Goal: Communication & Community: Answer question/provide support

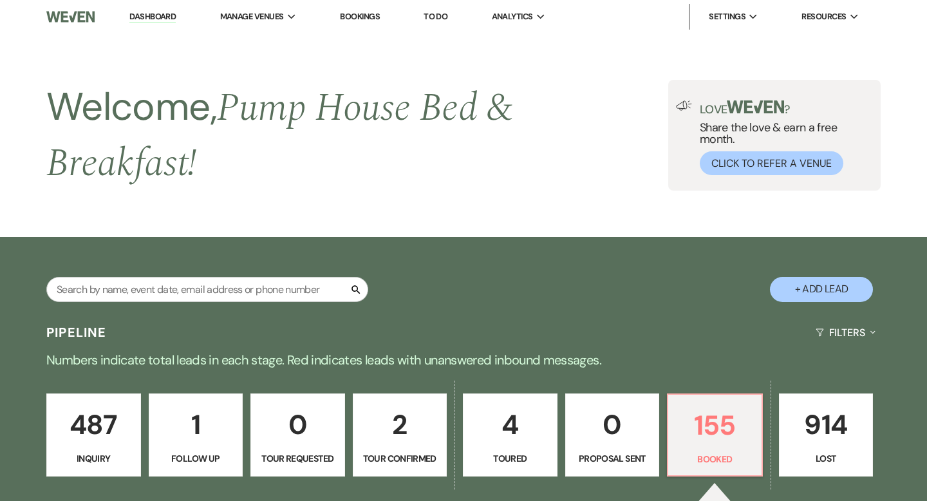
select select "7"
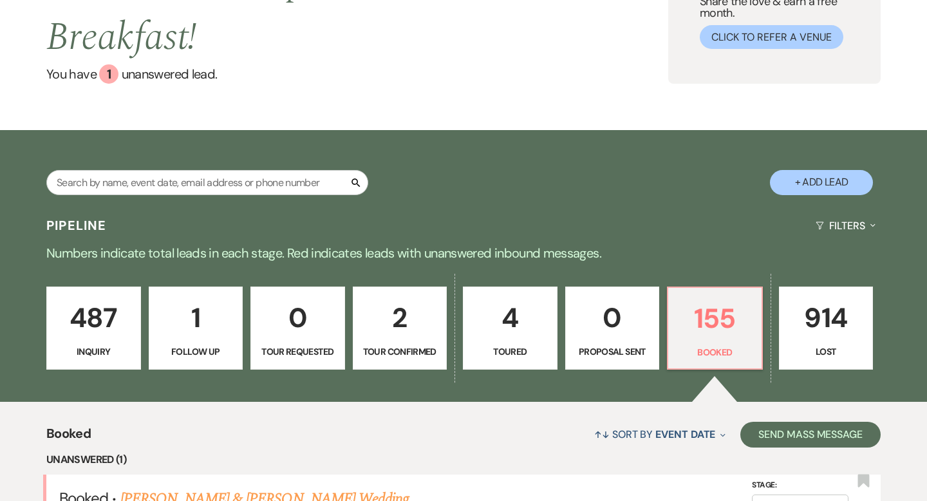
scroll to position [221, 0]
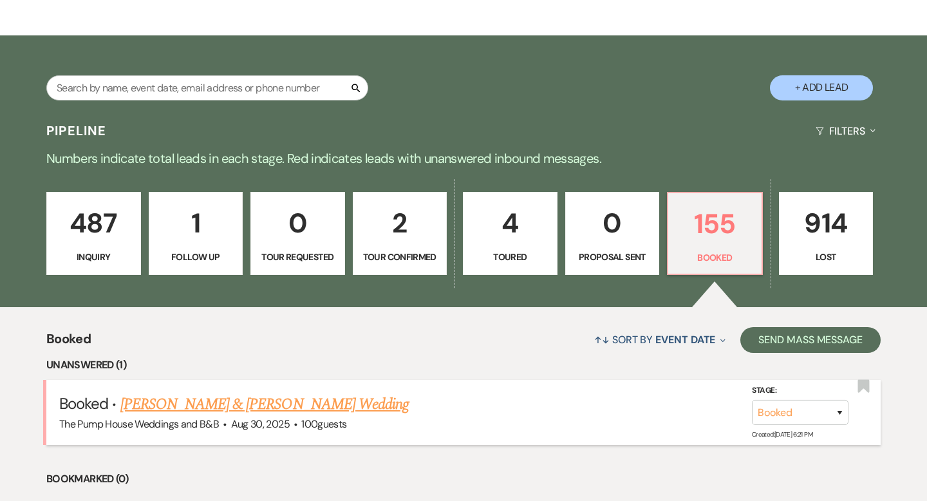
click at [203, 410] on link "[PERSON_NAME] & [PERSON_NAME] Wedding" at bounding box center [264, 404] width 288 height 23
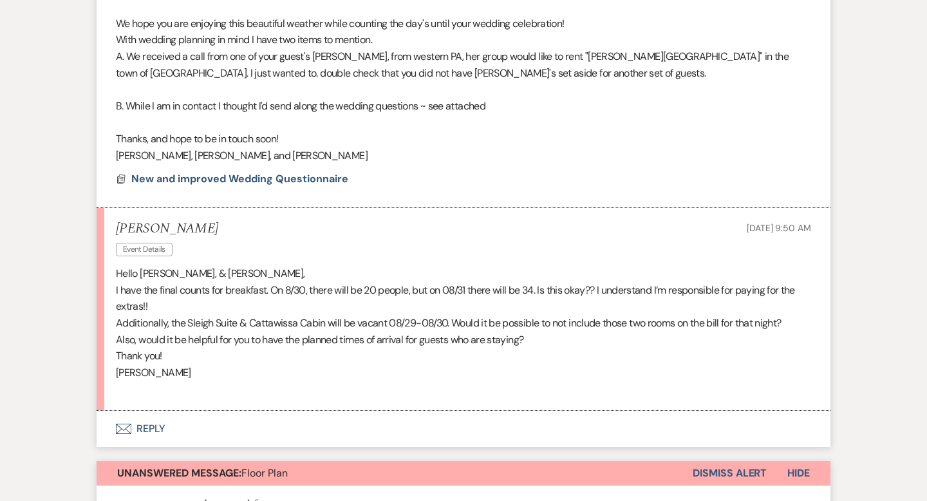
scroll to position [469, 0]
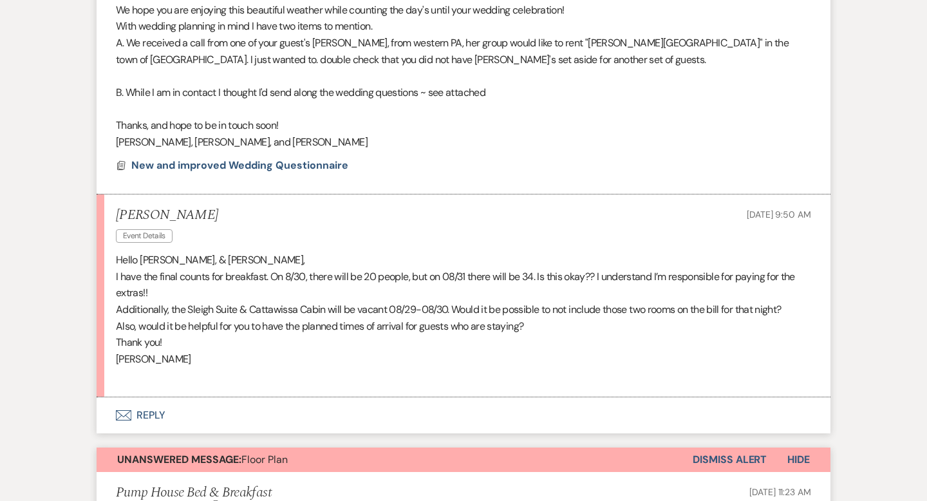
click at [123, 417] on icon "Envelope" at bounding box center [123, 415] width 15 height 10
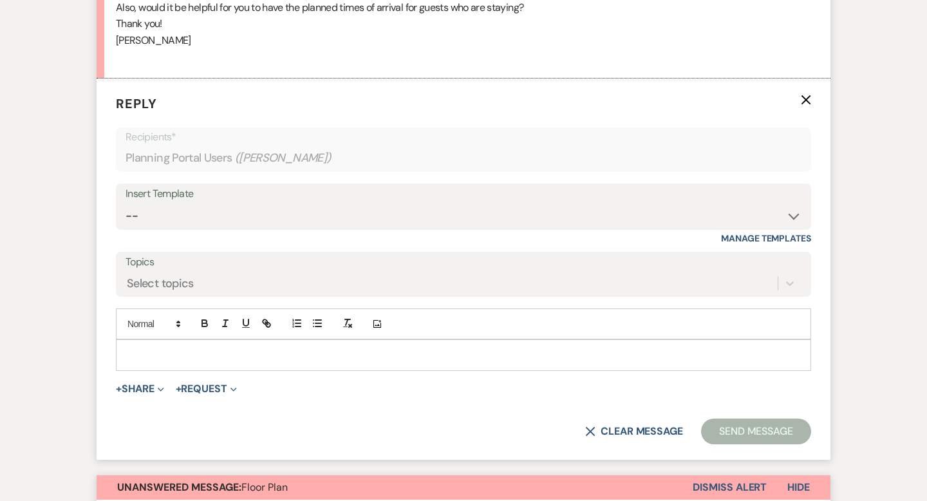
scroll to position [806, 0]
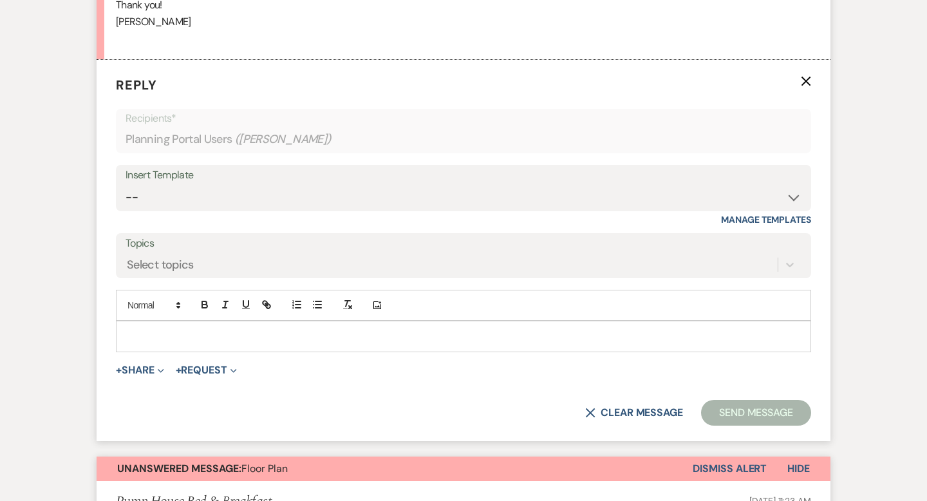
click at [176, 338] on p at bounding box center [463, 336] width 675 height 14
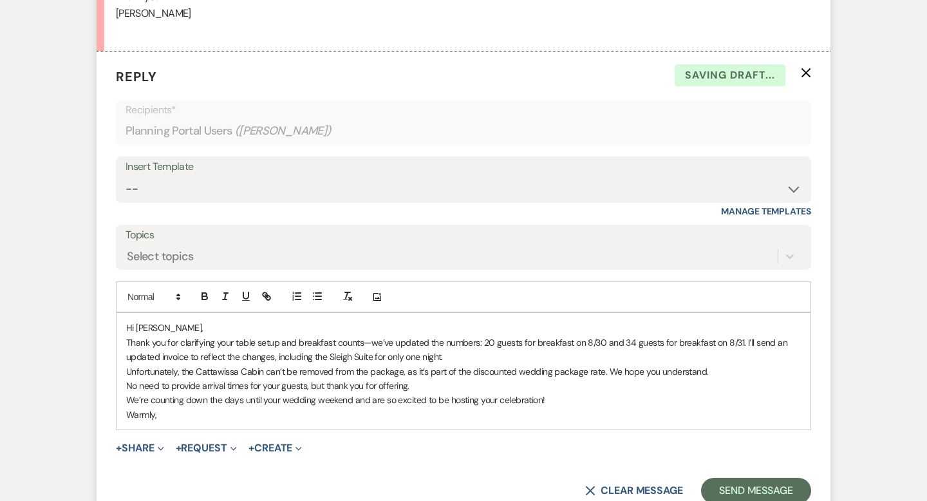
scroll to position [820, 0]
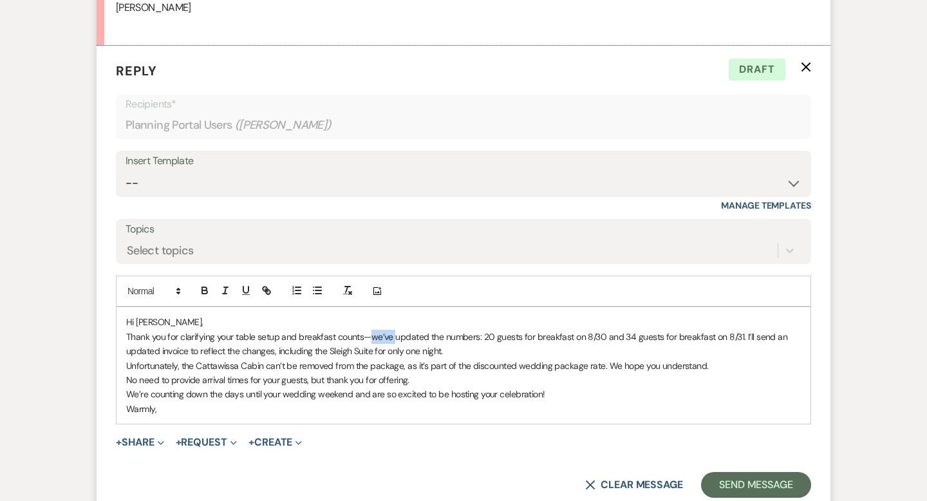
drag, startPoint x: 392, startPoint y: 335, endPoint x: 372, endPoint y: 335, distance: 20.0
click at [372, 335] on p "Thank you for clarifying your table setup and breakfast counts—we’ve updated th…" at bounding box center [463, 344] width 675 height 29
drag, startPoint x: 158, startPoint y: 350, endPoint x: 111, endPoint y: 350, distance: 47.6
click at [111, 351] on form "Reply X Draft Recipients* Planning Portal Users ( [PERSON_NAME] ) Insert Templa…" at bounding box center [464, 279] width 734 height 467
click at [156, 348] on p "Thank you for clarifying your table setup and breakfast counts—we’ve updated th…" at bounding box center [463, 344] width 675 height 29
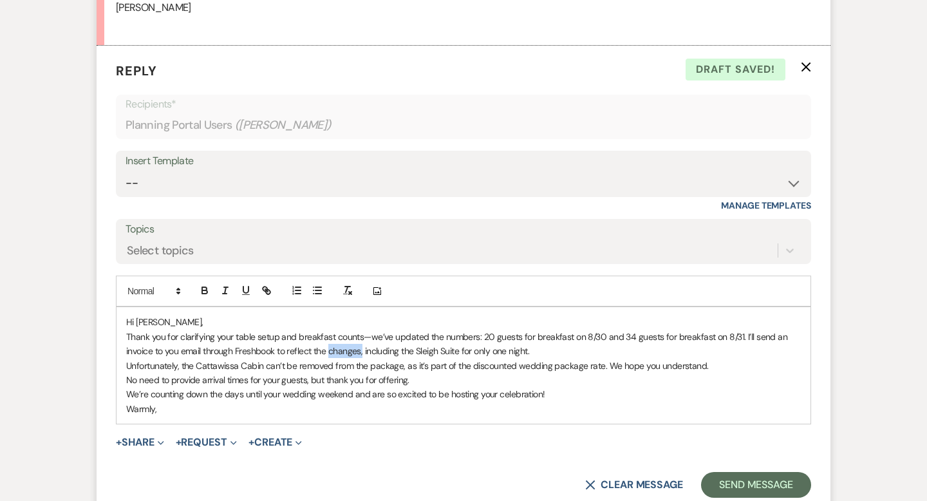
drag, startPoint x: 330, startPoint y: 351, endPoint x: 363, endPoint y: 352, distance: 33.5
click at [363, 352] on p "Thank you for clarifying your table setup and breakfast counts—we’ve updated th…" at bounding box center [463, 344] width 675 height 29
click at [340, 357] on p "Thank you for clarifying your table setup and breakfast counts—we’ve updated th…" at bounding box center [463, 344] width 675 height 29
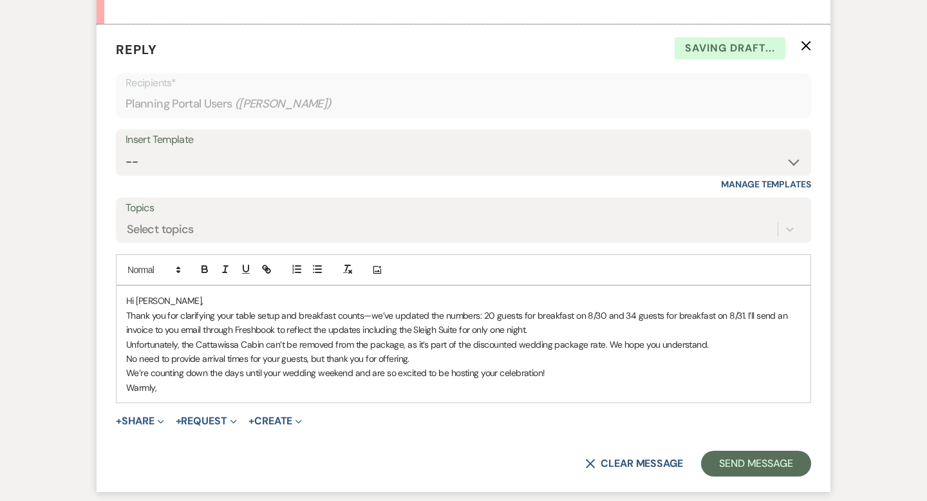
scroll to position [843, 0]
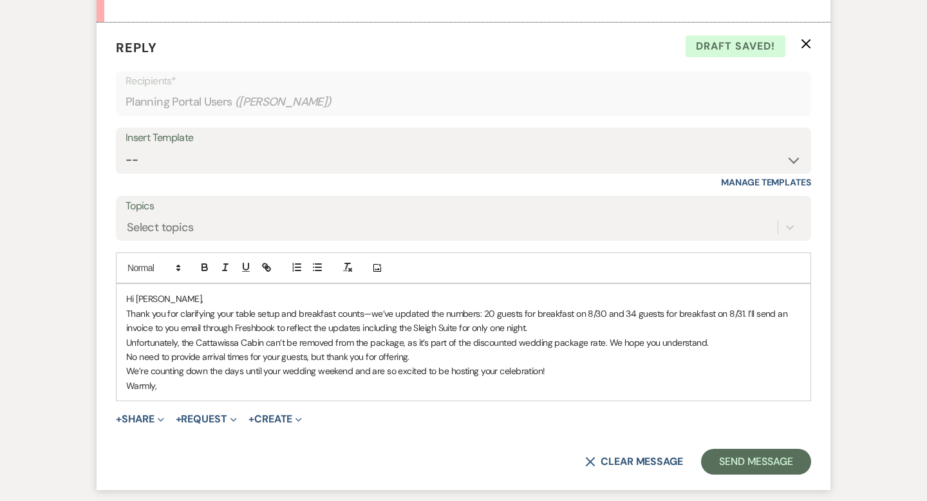
click at [221, 342] on p "Unfortunately, the Cattawissa Cabin can’t be removed from the package, as it’s …" at bounding box center [463, 342] width 675 height 14
click at [207, 341] on p "Unfortunately, the Cattawissa Cabin can’t be removed from the package, as it’s …" at bounding box center [463, 342] width 675 height 14
click at [209, 339] on p "Unfortunately, the Cattawissa Cabin can’t be removed from the package, as it’s …" at bounding box center [463, 342] width 675 height 14
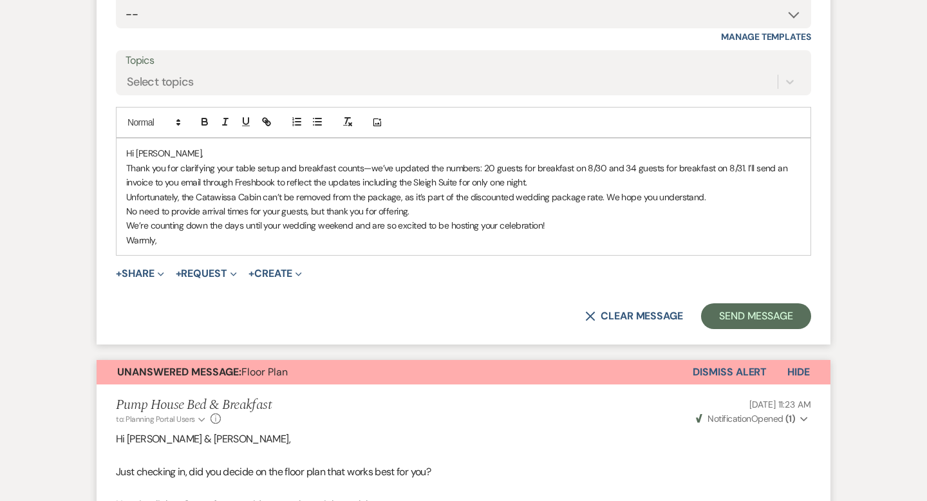
scroll to position [991, 0]
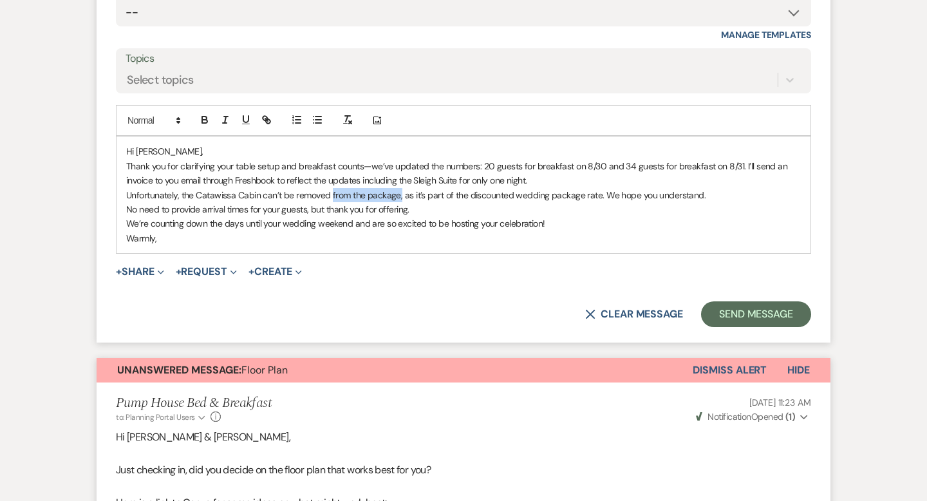
drag, startPoint x: 400, startPoint y: 192, endPoint x: 331, endPoint y: 191, distance: 69.5
click at [331, 191] on p "Unfortunately, the Catawissa Cabin can’t be removed from the package, as it’s p…" at bounding box center [463, 195] width 675 height 14
click at [167, 237] on p "Warmly," at bounding box center [463, 238] width 675 height 14
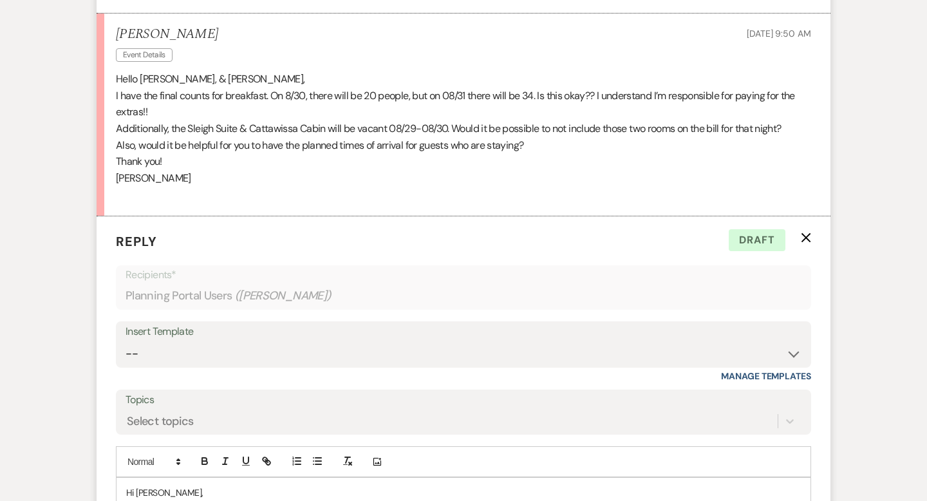
scroll to position [910, 0]
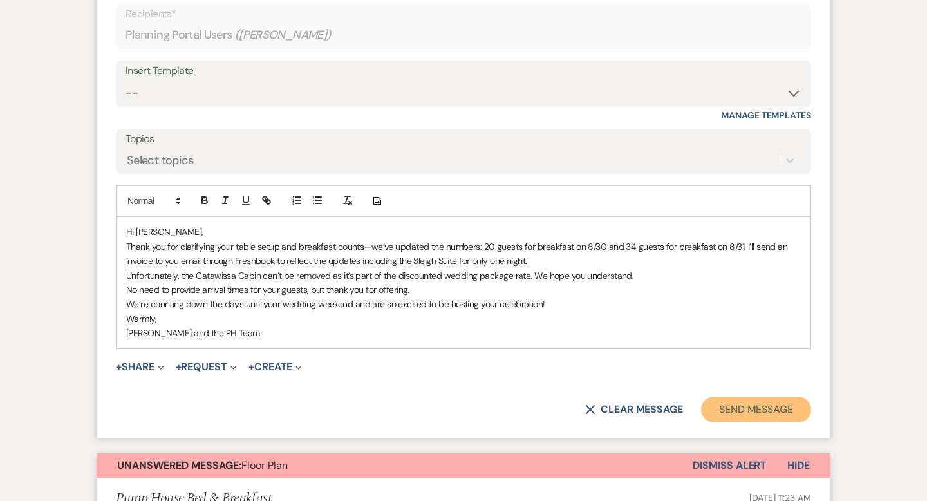
click at [757, 407] on button "Send Message" at bounding box center [756, 409] width 110 height 26
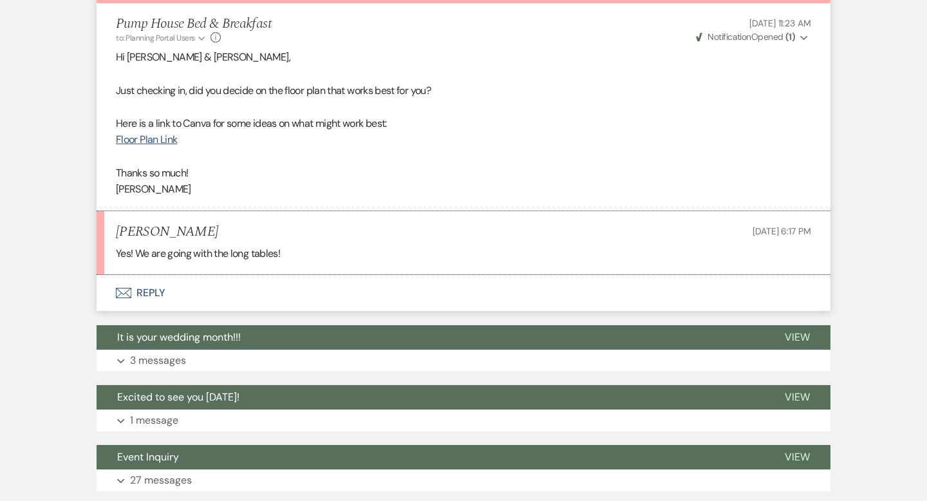
scroll to position [1220, 0]
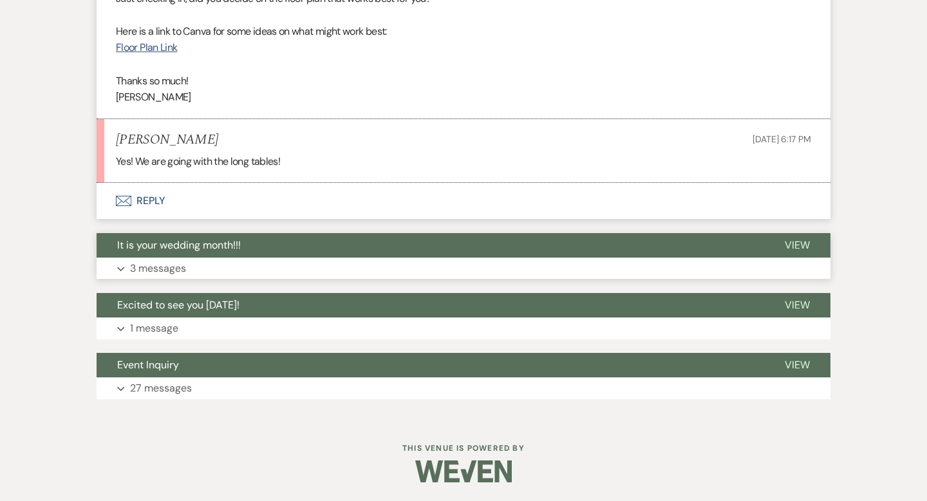
click at [236, 245] on span "It is your wedding month!!!" at bounding box center [179, 245] width 124 height 14
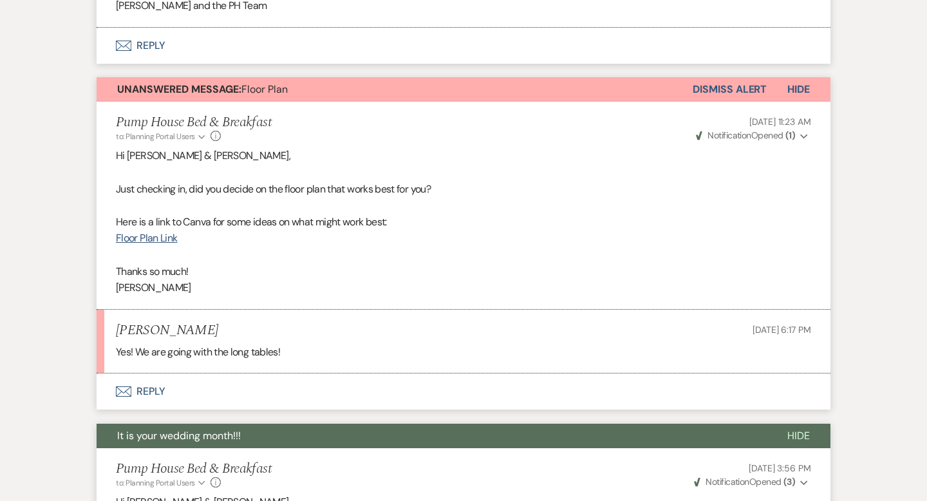
scroll to position [1031, 0]
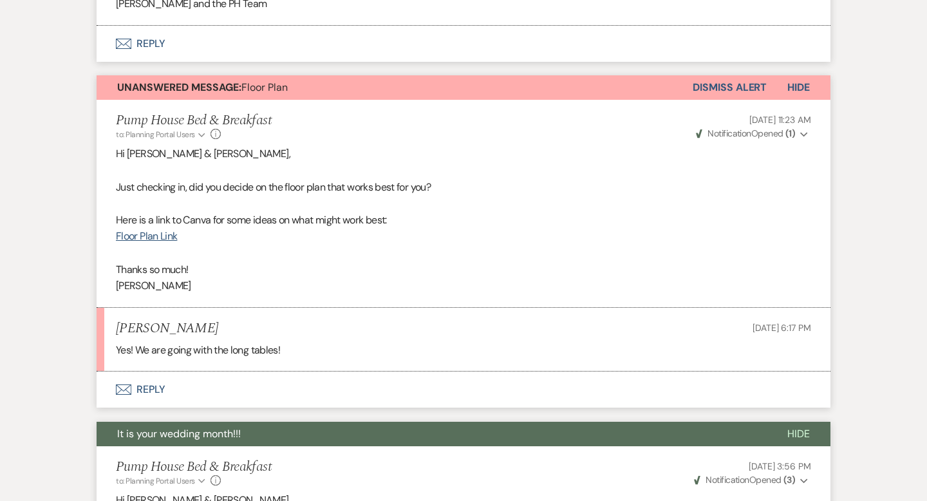
click at [745, 90] on button "Dismiss Alert" at bounding box center [730, 87] width 74 height 24
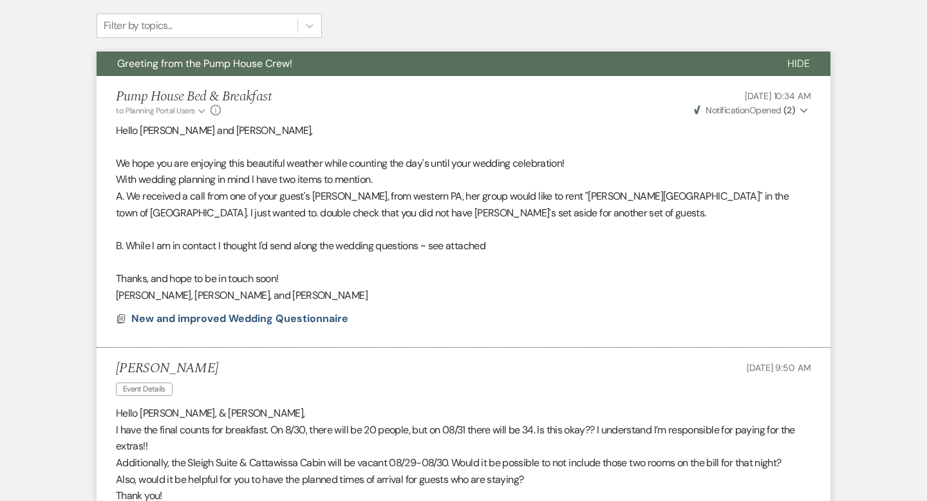
scroll to position [0, 0]
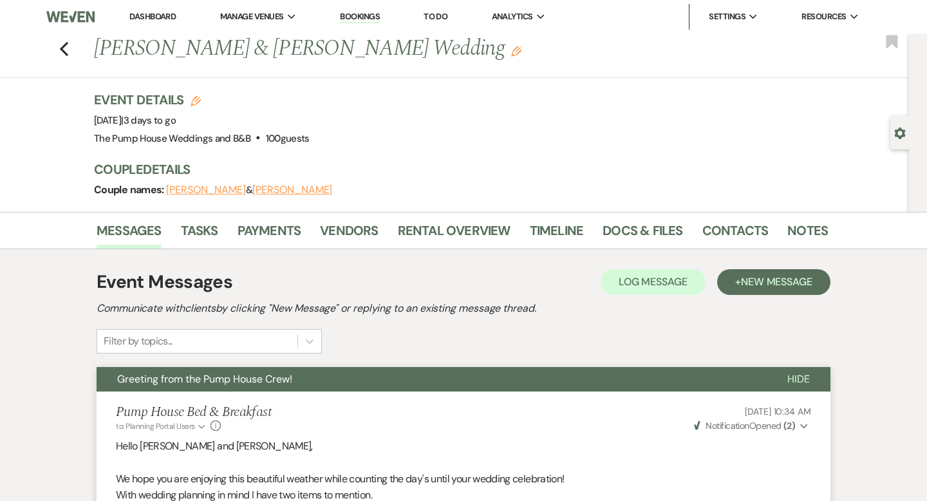
click at [194, 102] on icon "Edit" at bounding box center [196, 101] width 10 height 10
select select "533"
select select "false"
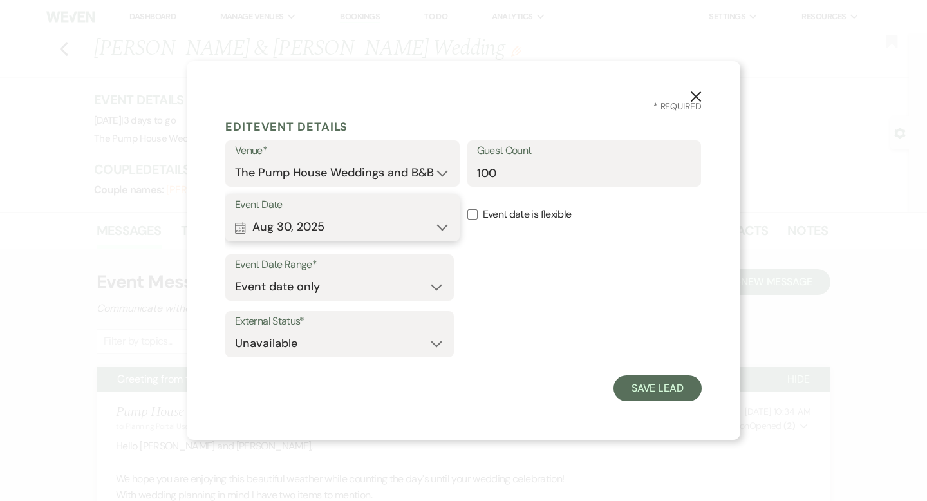
click at [441, 227] on button "Calendar [DATE] Expand" at bounding box center [342, 227] width 215 height 26
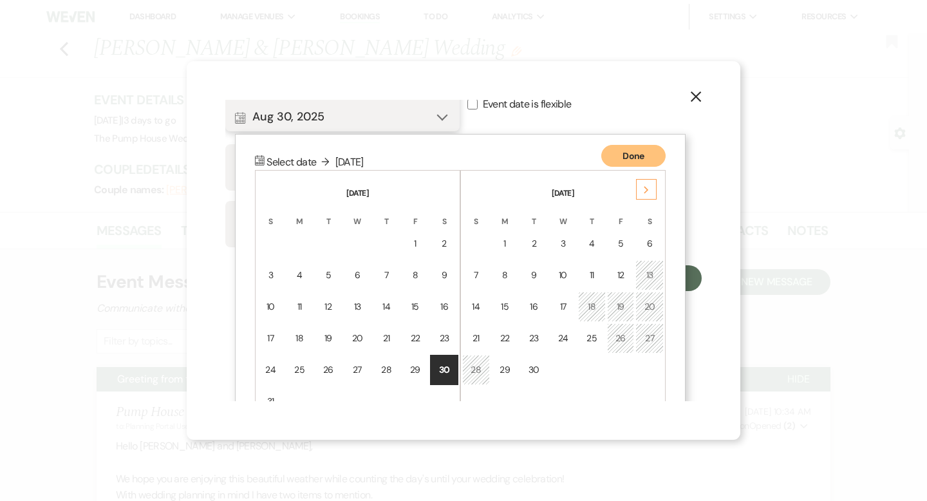
scroll to position [145, 0]
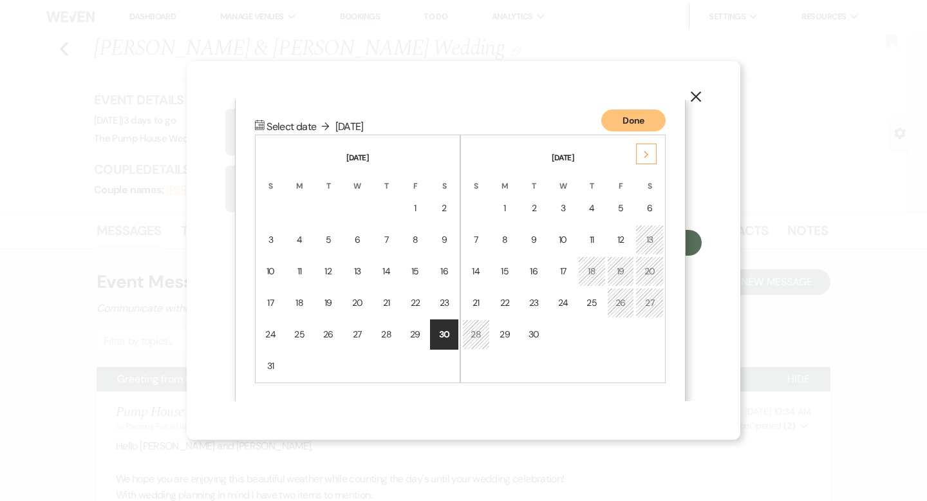
click at [695, 99] on icon "X" at bounding box center [696, 97] width 12 height 12
select select
select select "true"
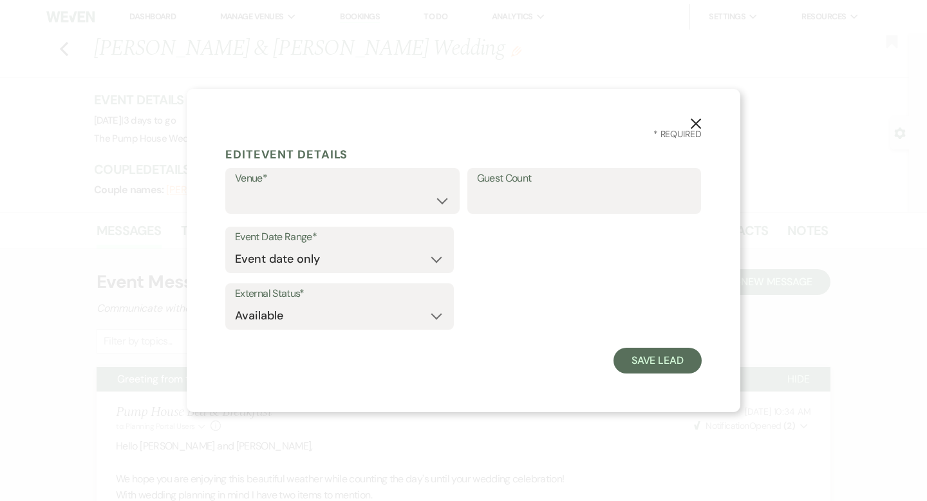
select select "7"
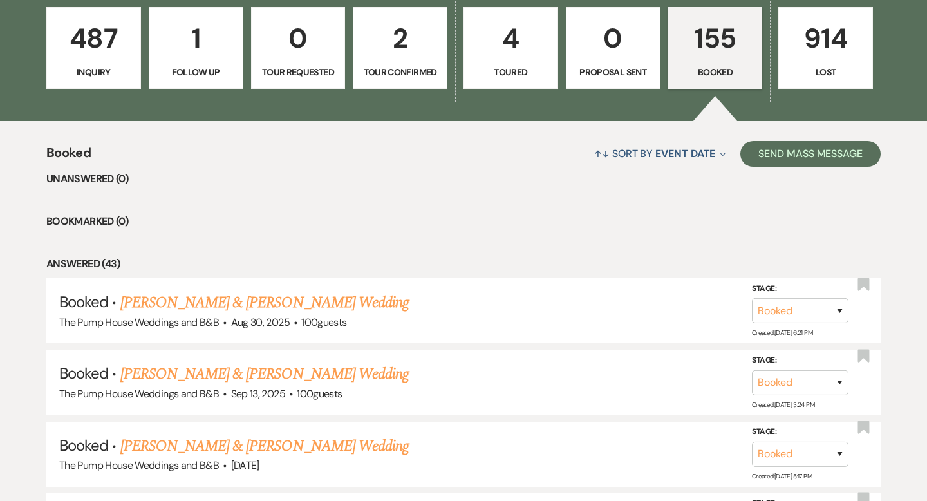
scroll to position [389, 0]
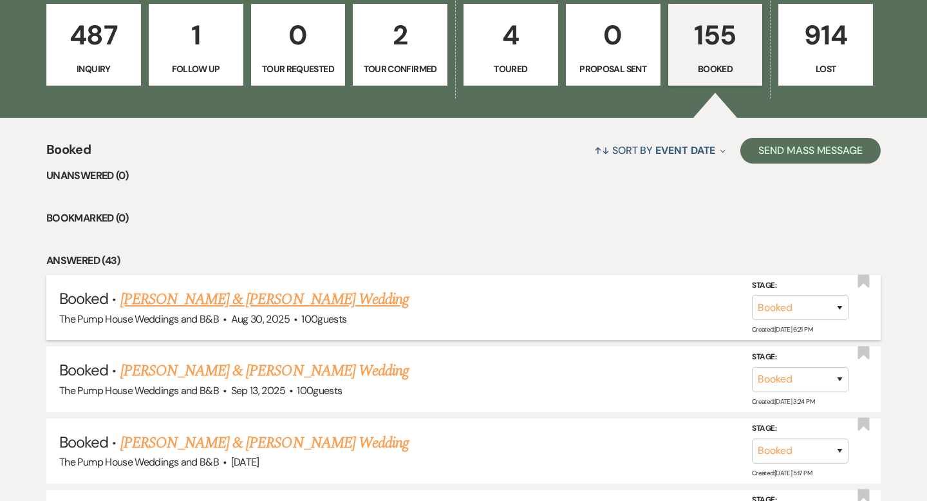
click at [219, 296] on link "[PERSON_NAME] & [PERSON_NAME] Wedding" at bounding box center [264, 299] width 288 height 23
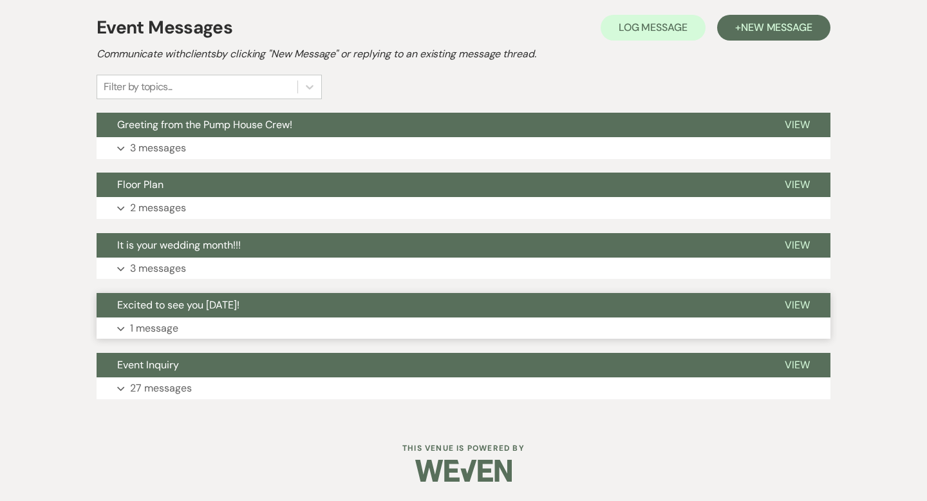
scroll to position [254, 0]
select select "7"
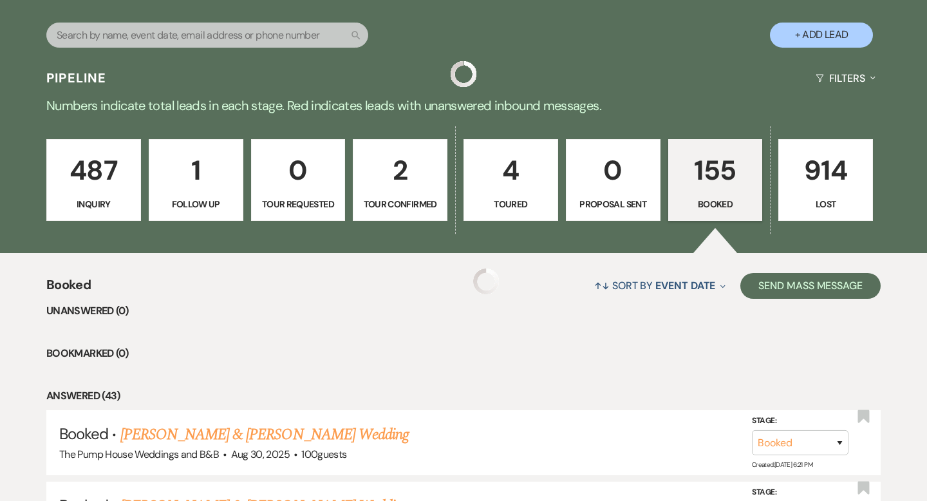
scroll to position [389, 0]
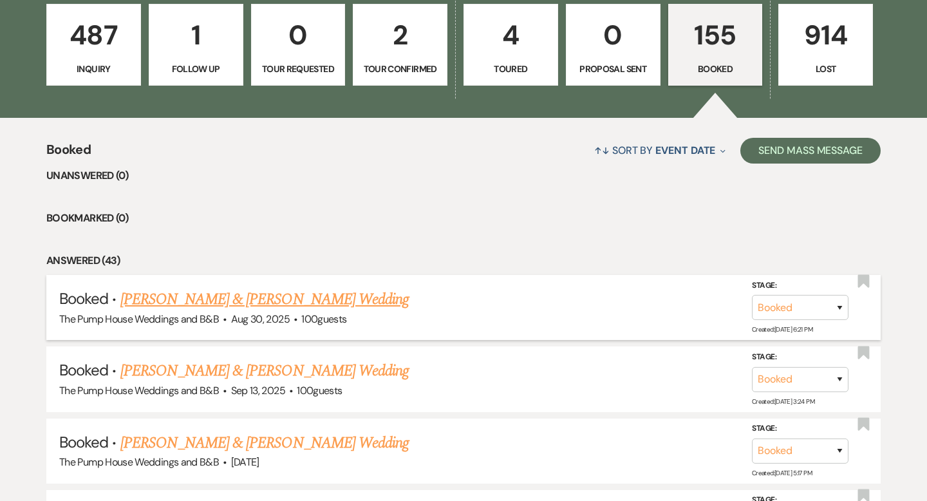
click at [160, 294] on link "[PERSON_NAME] & [PERSON_NAME] Wedding" at bounding box center [264, 299] width 288 height 23
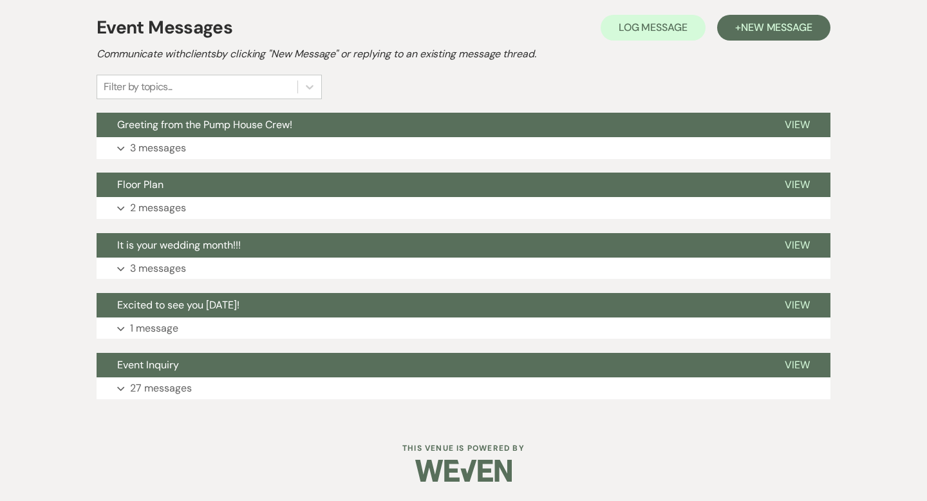
scroll to position [254, 0]
select select "7"
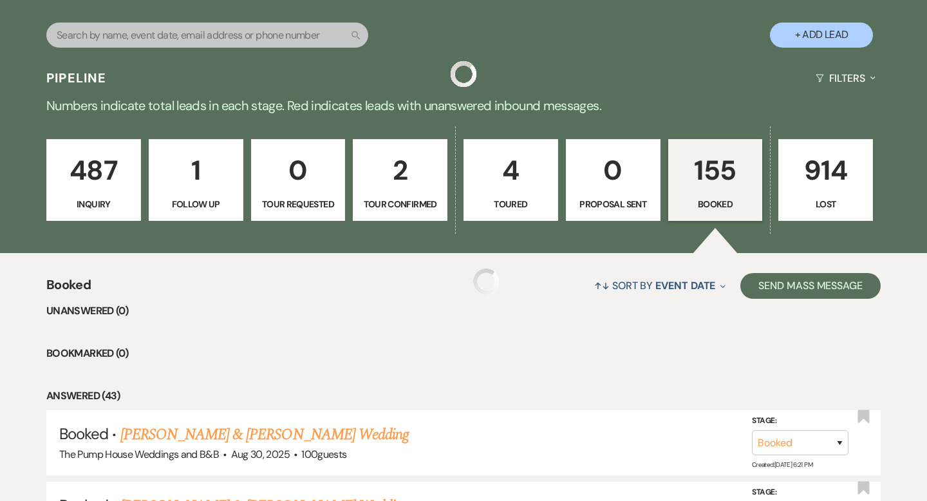
scroll to position [389, 0]
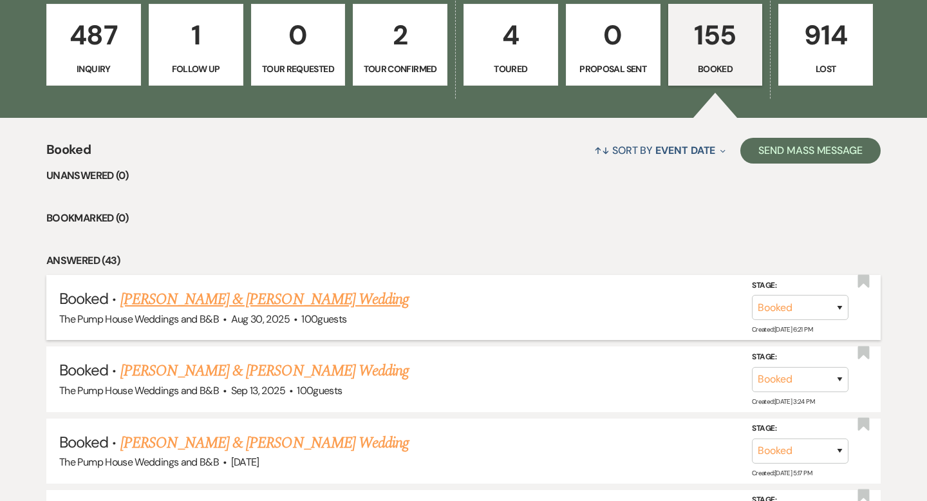
click at [310, 296] on link "[PERSON_NAME] & [PERSON_NAME] Wedding" at bounding box center [264, 299] width 288 height 23
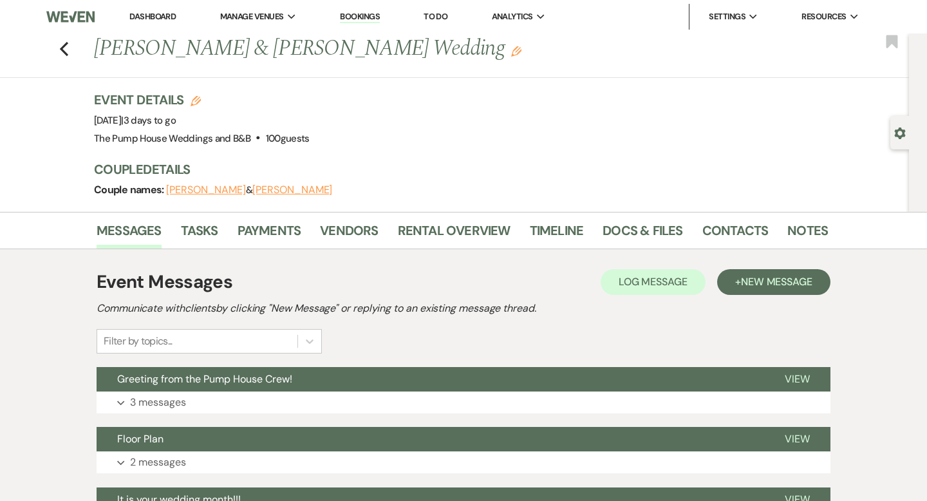
click at [218, 187] on button "[PERSON_NAME]" at bounding box center [206, 190] width 80 height 10
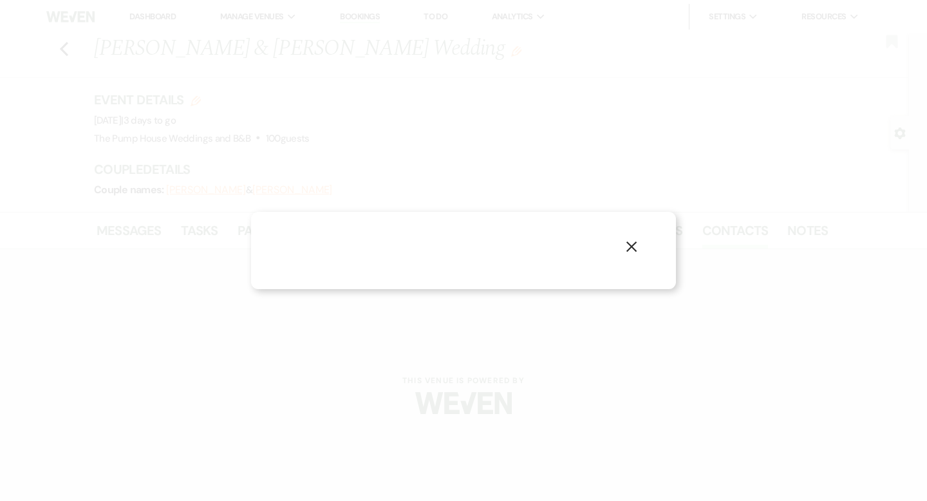
select select "1"
select select "email"
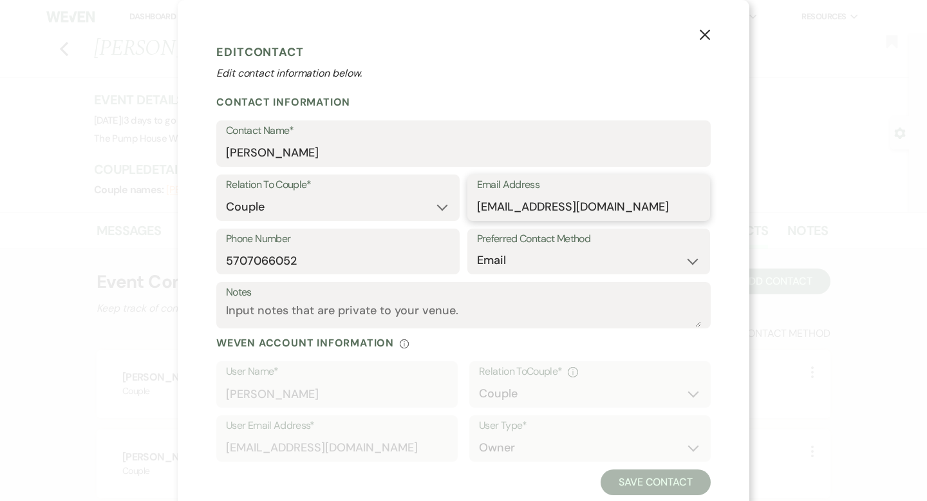
drag, startPoint x: 633, startPoint y: 207, endPoint x: 467, endPoint y: 209, distance: 166.1
click at [467, 209] on div "Email Address [EMAIL_ADDRESS][DOMAIN_NAME]" at bounding box center [588, 197] width 243 height 46
